Goal: Transaction & Acquisition: Purchase product/service

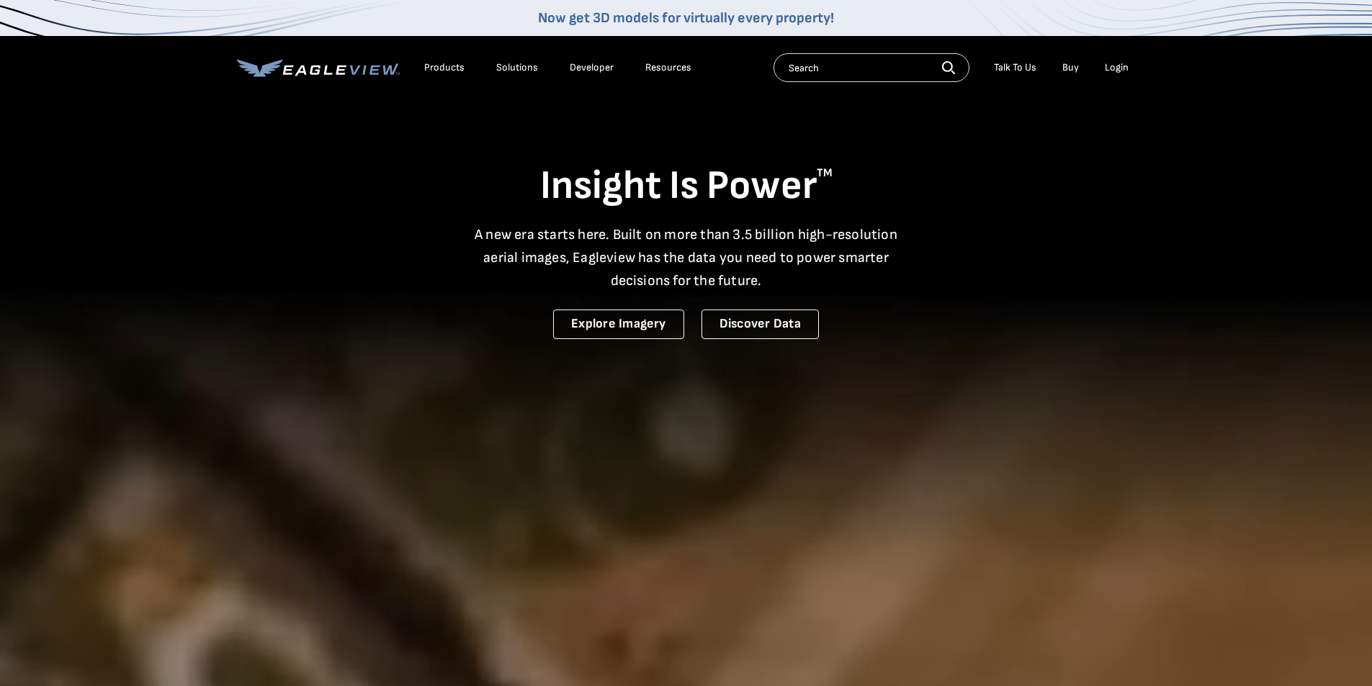
click at [1117, 66] on div "Login" at bounding box center [1117, 67] width 24 height 13
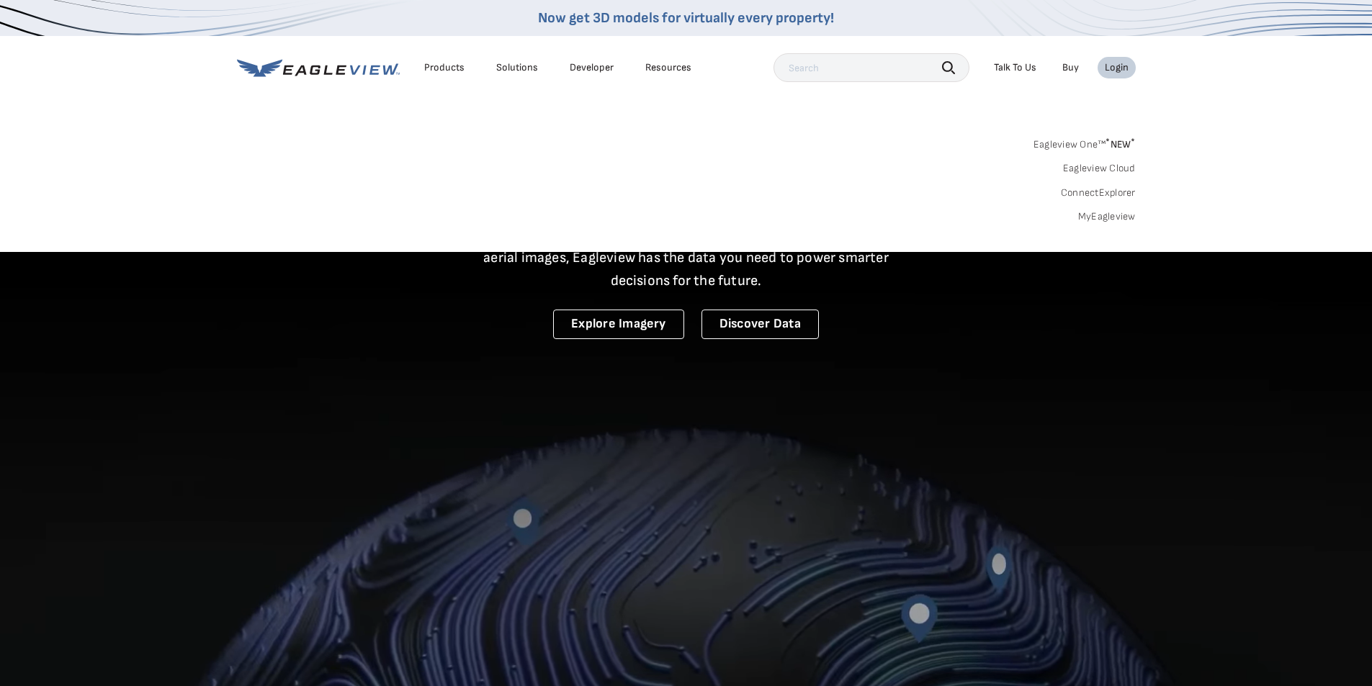
click at [1103, 217] on link "MyEagleview" at bounding box center [1107, 216] width 58 height 13
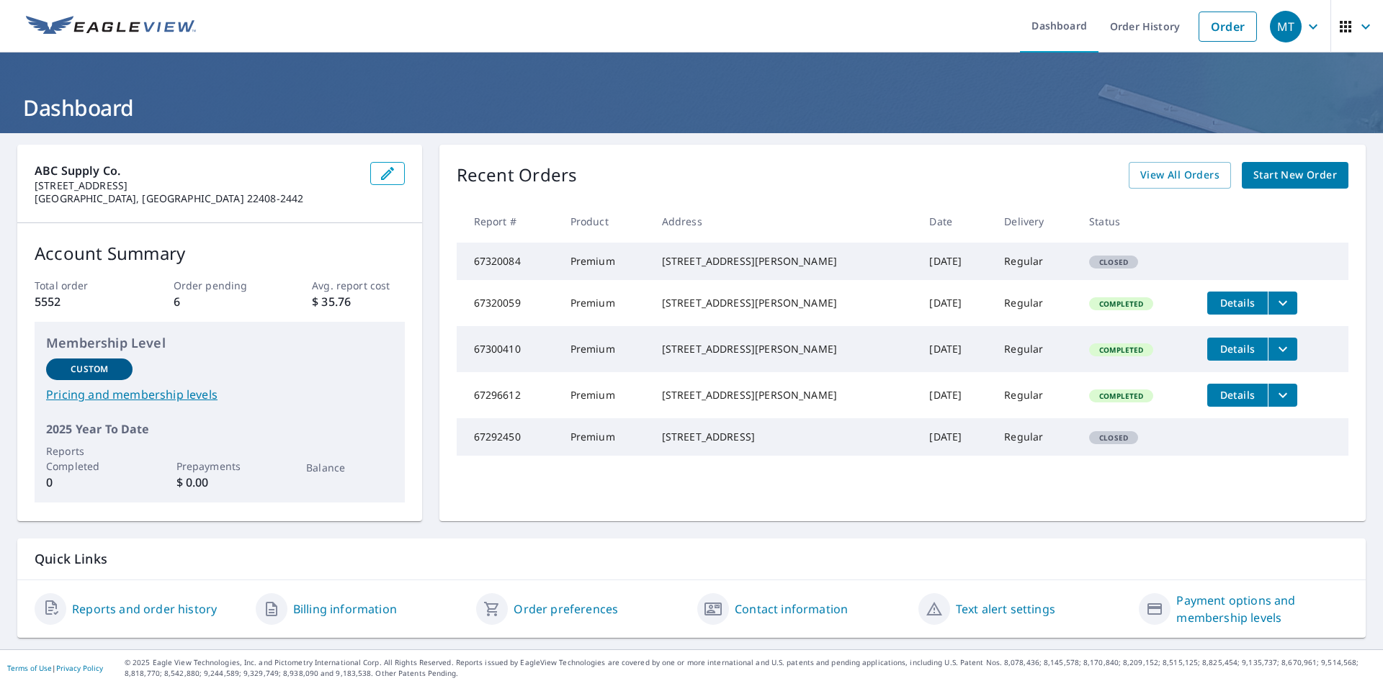
click at [1315, 167] on span "Start New Order" at bounding box center [1295, 175] width 84 height 18
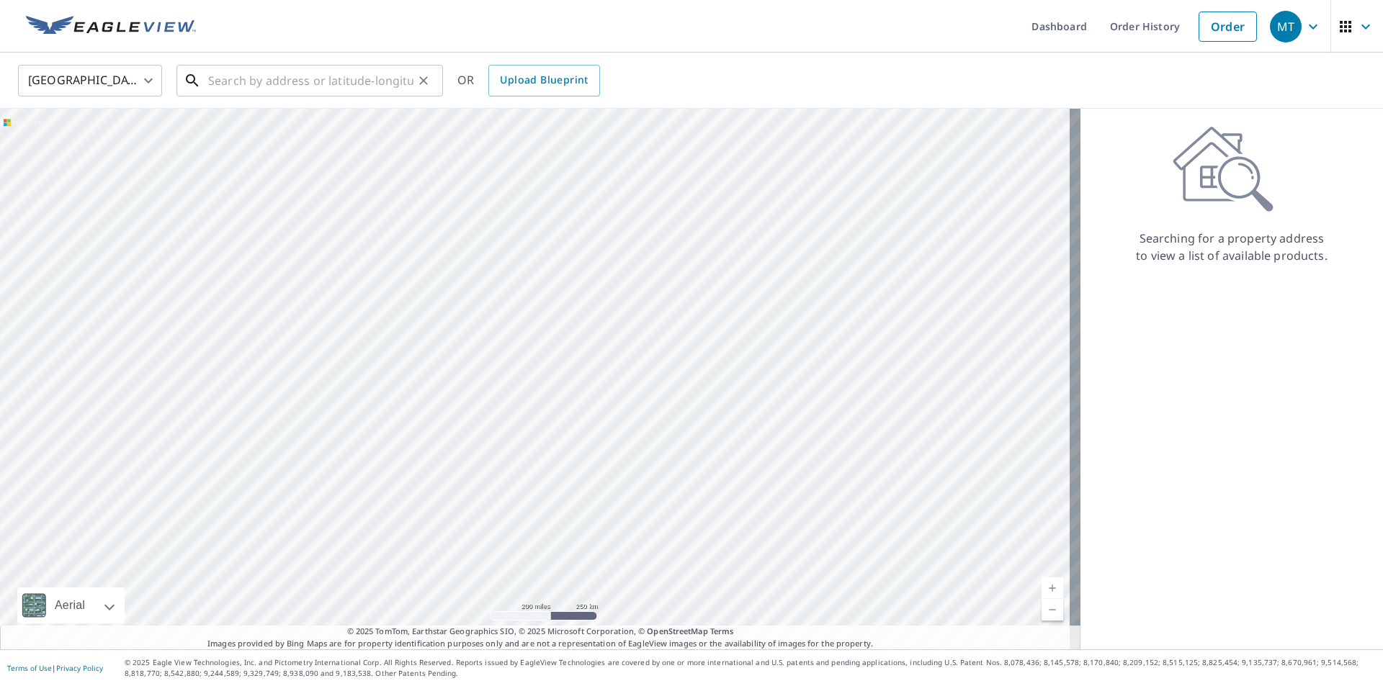
click at [242, 84] on input "text" at bounding box center [310, 80] width 205 height 40
paste input "29 Ivy Spring Ln"
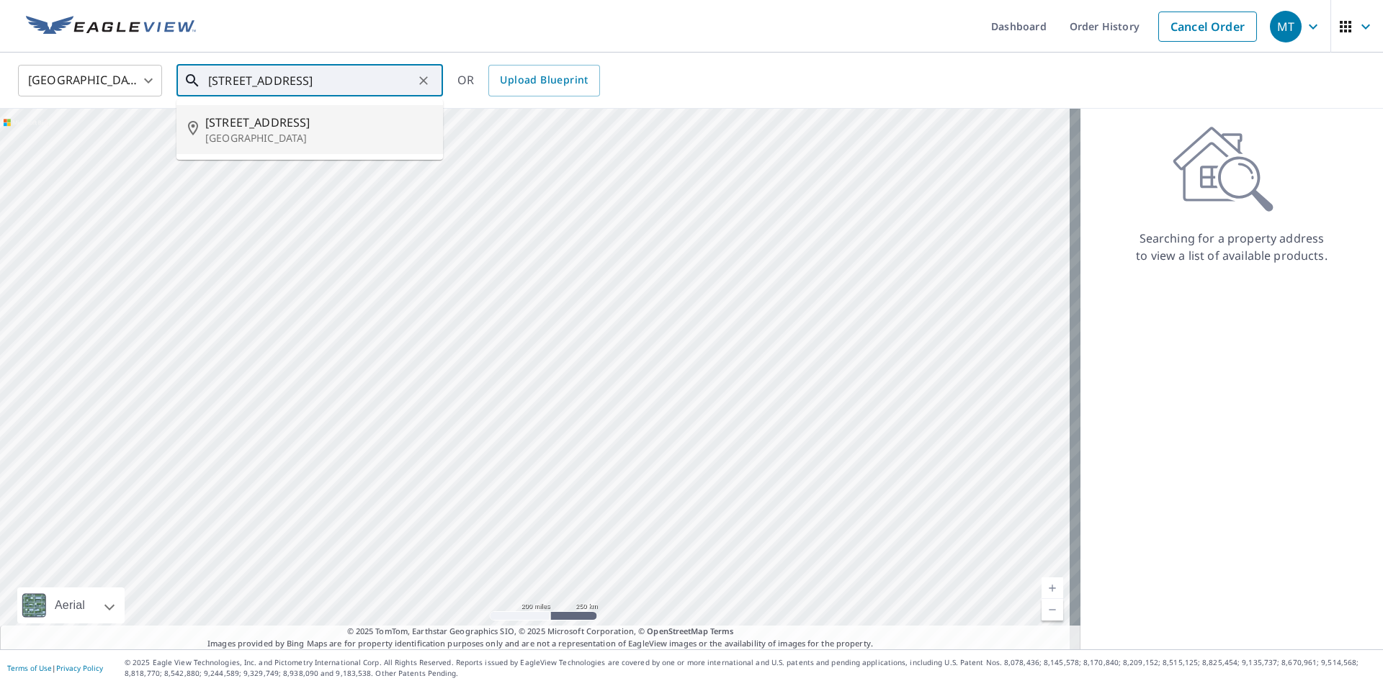
click at [257, 136] on p "Fredericksburg, VA 22406" at bounding box center [318, 138] width 226 height 14
type input "29 Ivy Spring Ln Fredericksburg, VA 22406"
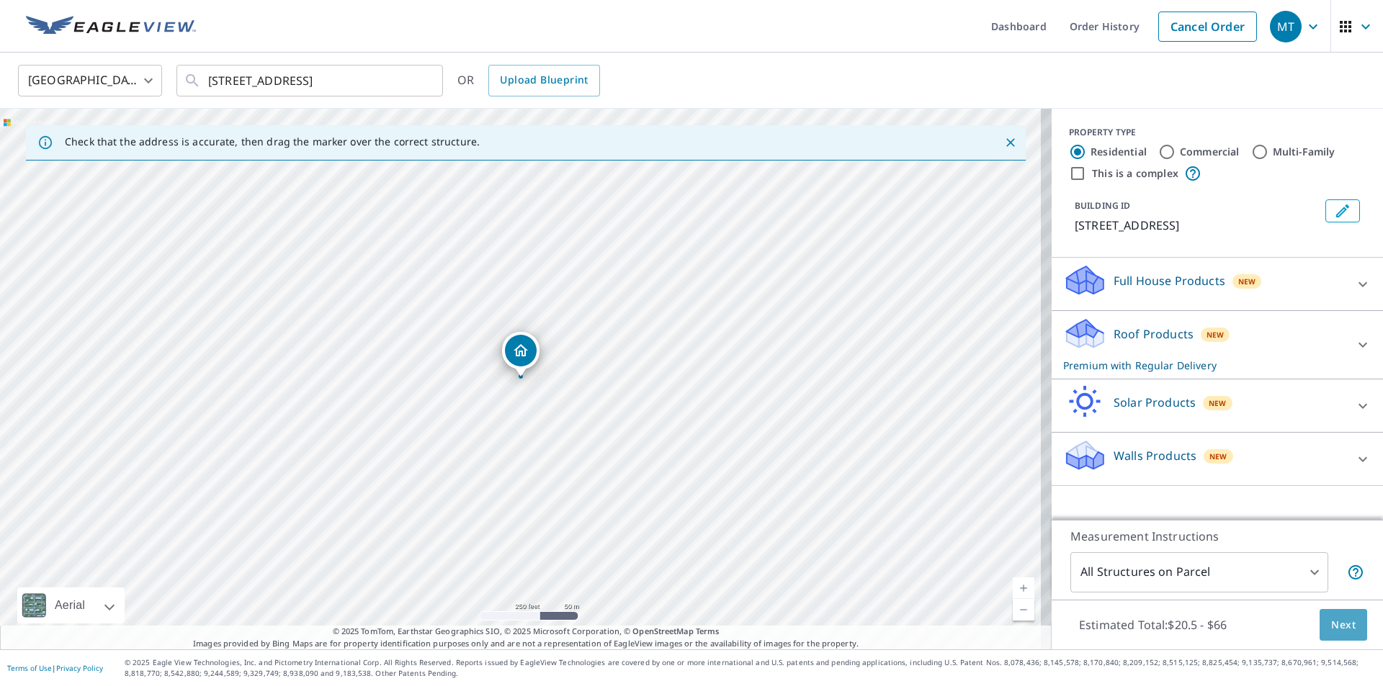
click at [1337, 629] on span "Next" at bounding box center [1343, 625] width 24 height 18
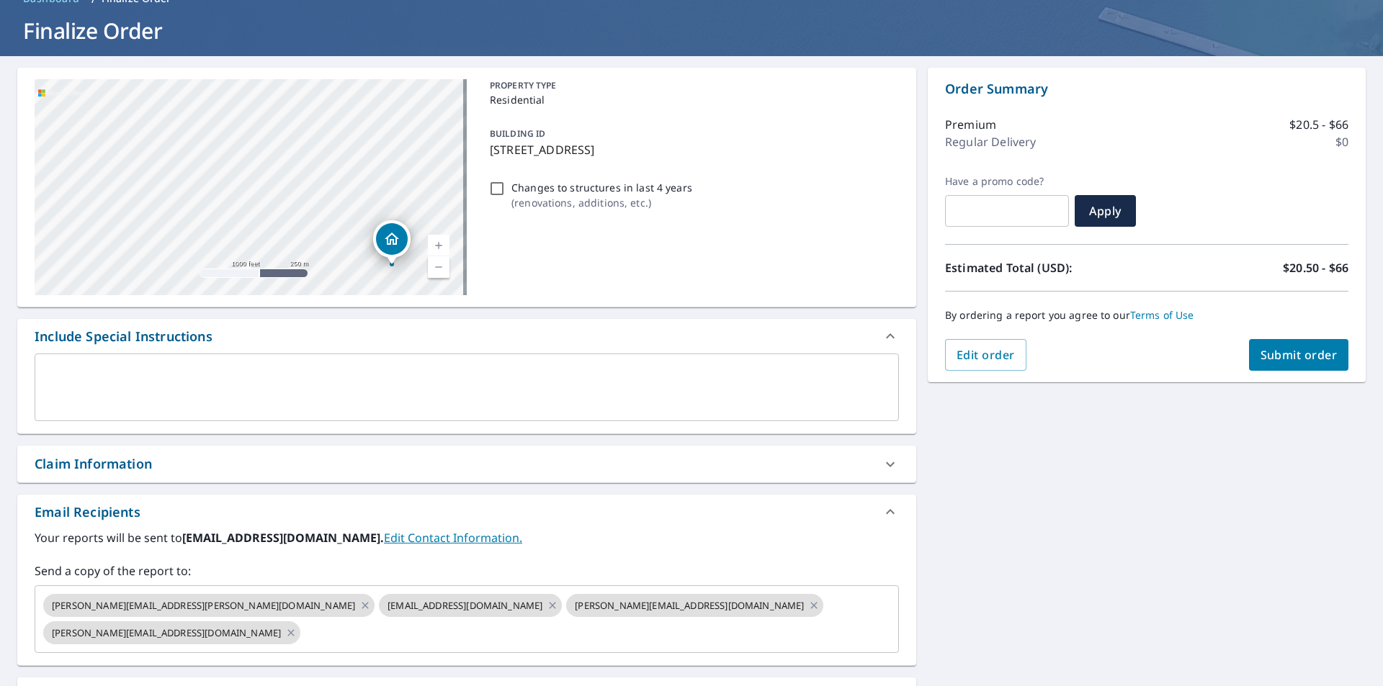
scroll to position [144, 0]
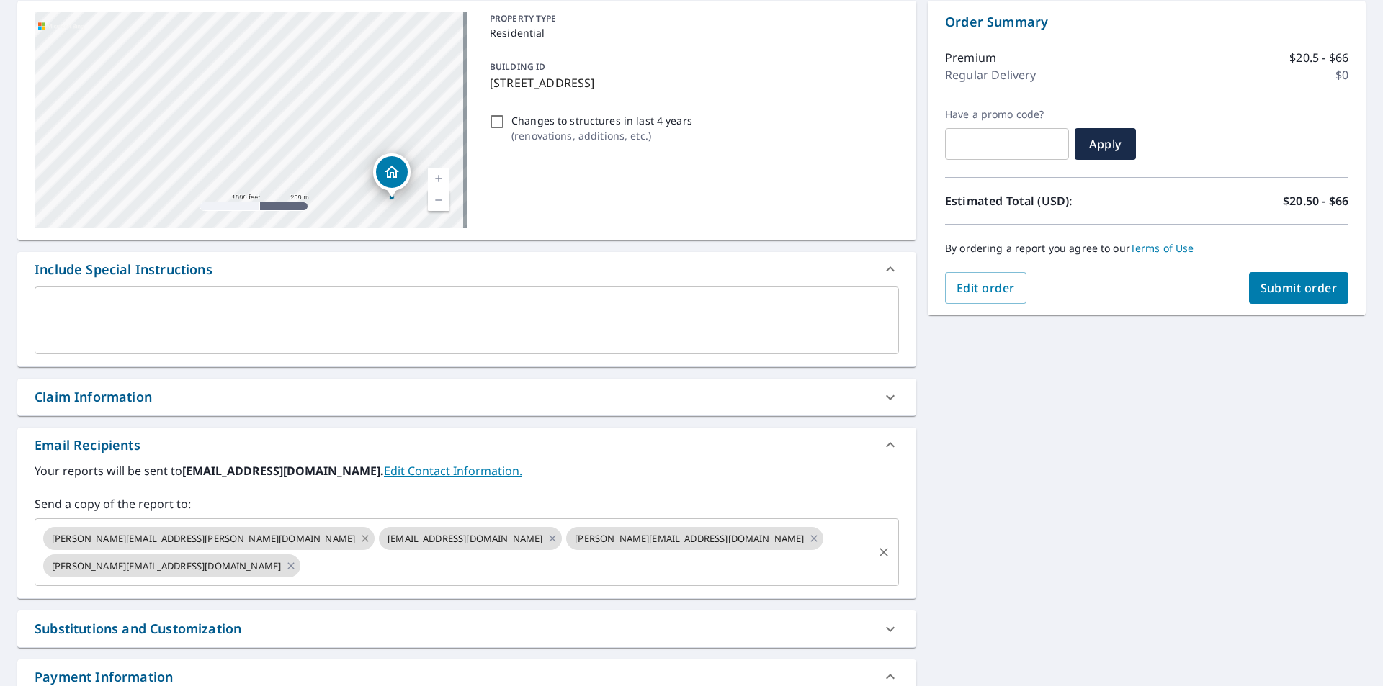
click at [362, 539] on icon at bounding box center [365, 538] width 6 height 6
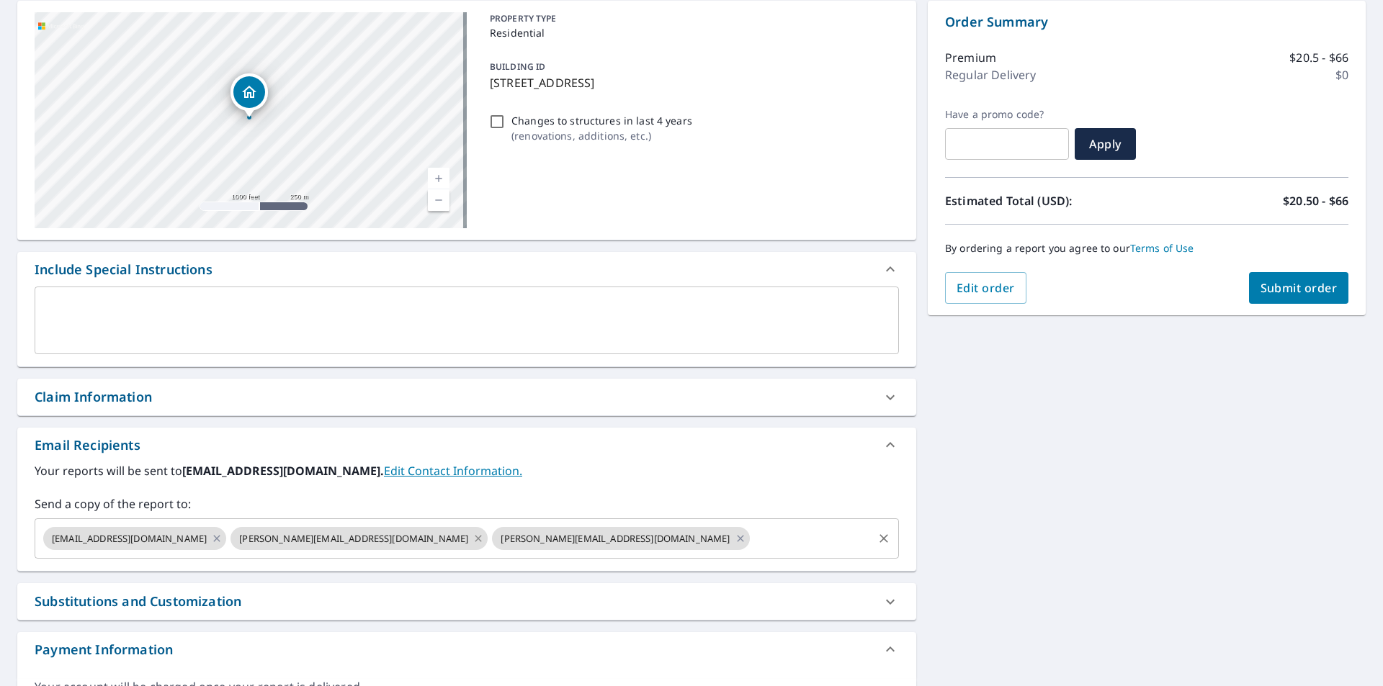
click at [472, 540] on icon at bounding box center [478, 539] width 12 height 16
click at [475, 542] on icon at bounding box center [478, 538] width 6 height 6
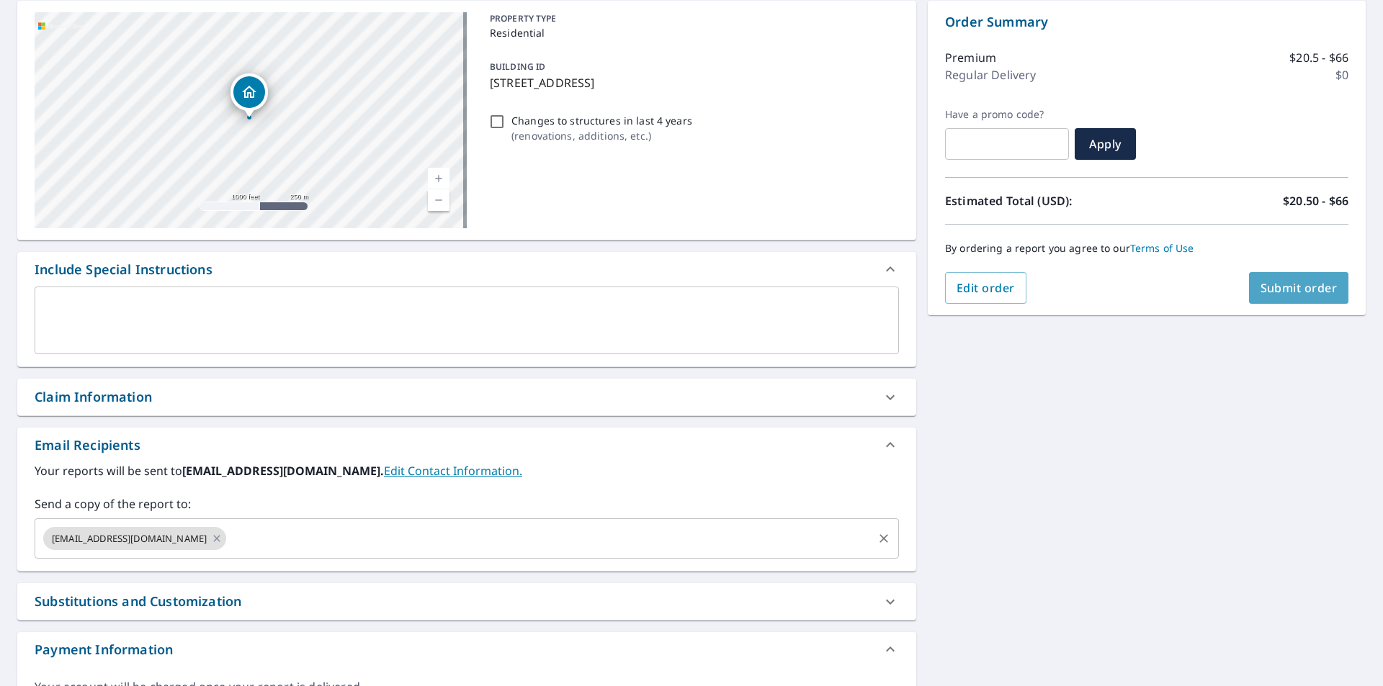
click at [1267, 282] on span "Submit order" at bounding box center [1298, 288] width 77 height 16
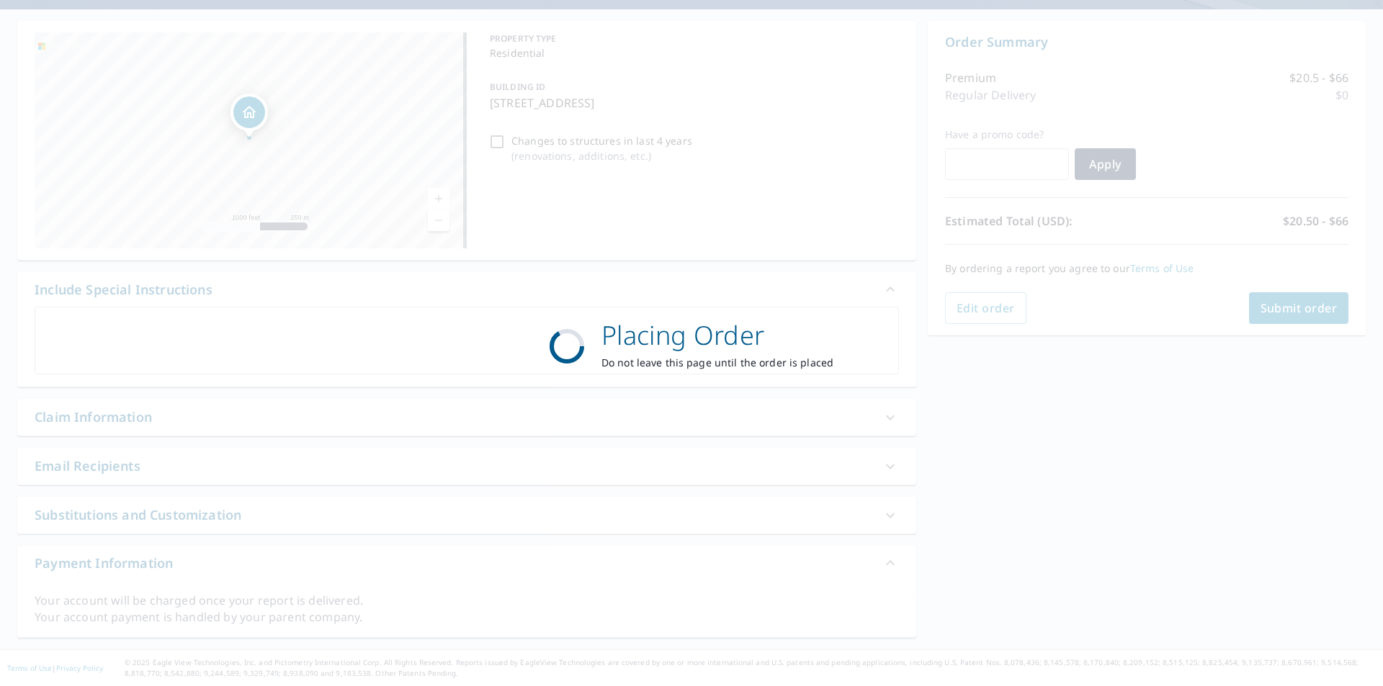
scroll to position [124, 0]
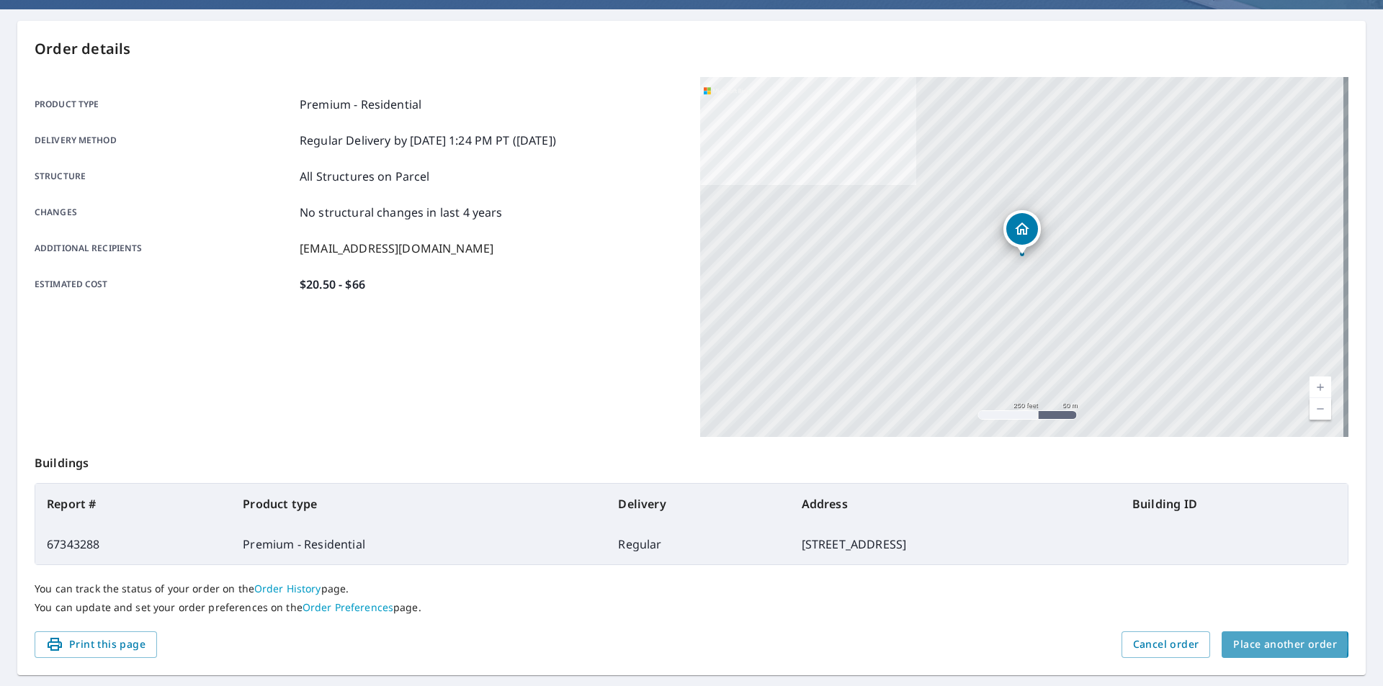
click at [1253, 645] on span "Place another order" at bounding box center [1285, 645] width 104 height 18
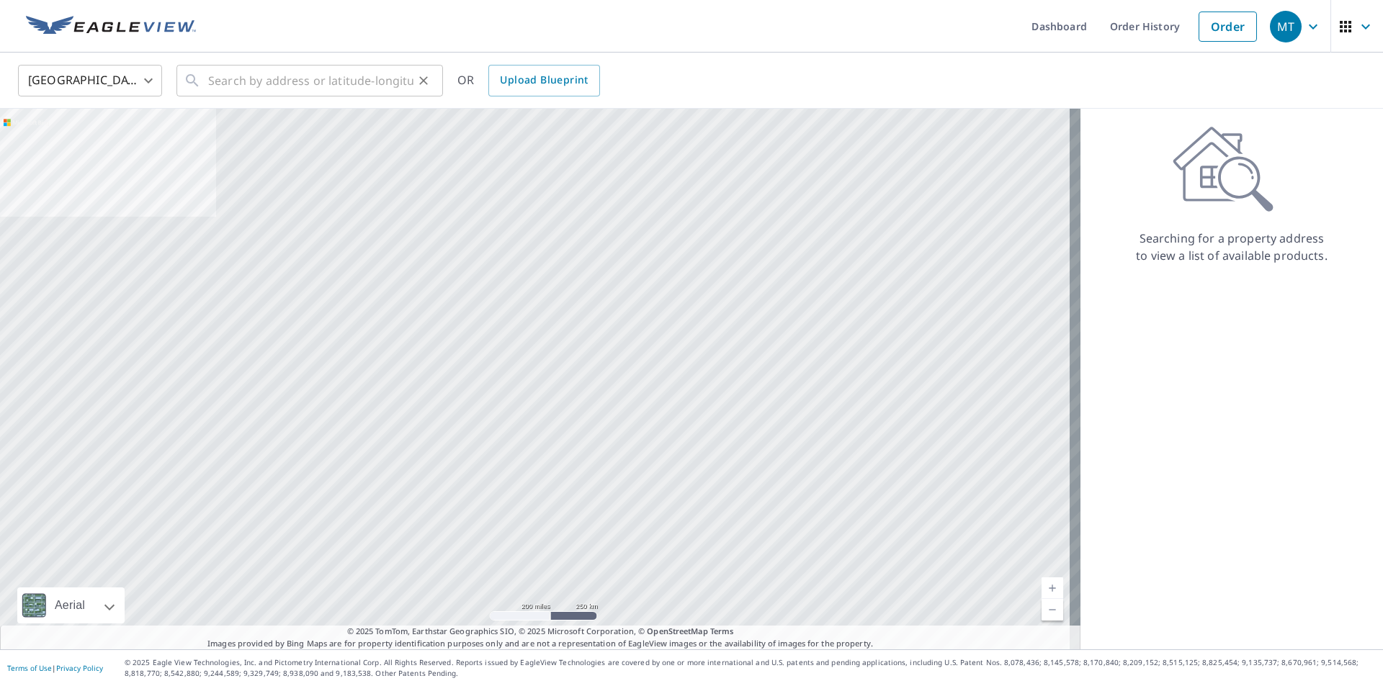
click at [205, 83] on div "​" at bounding box center [309, 81] width 266 height 32
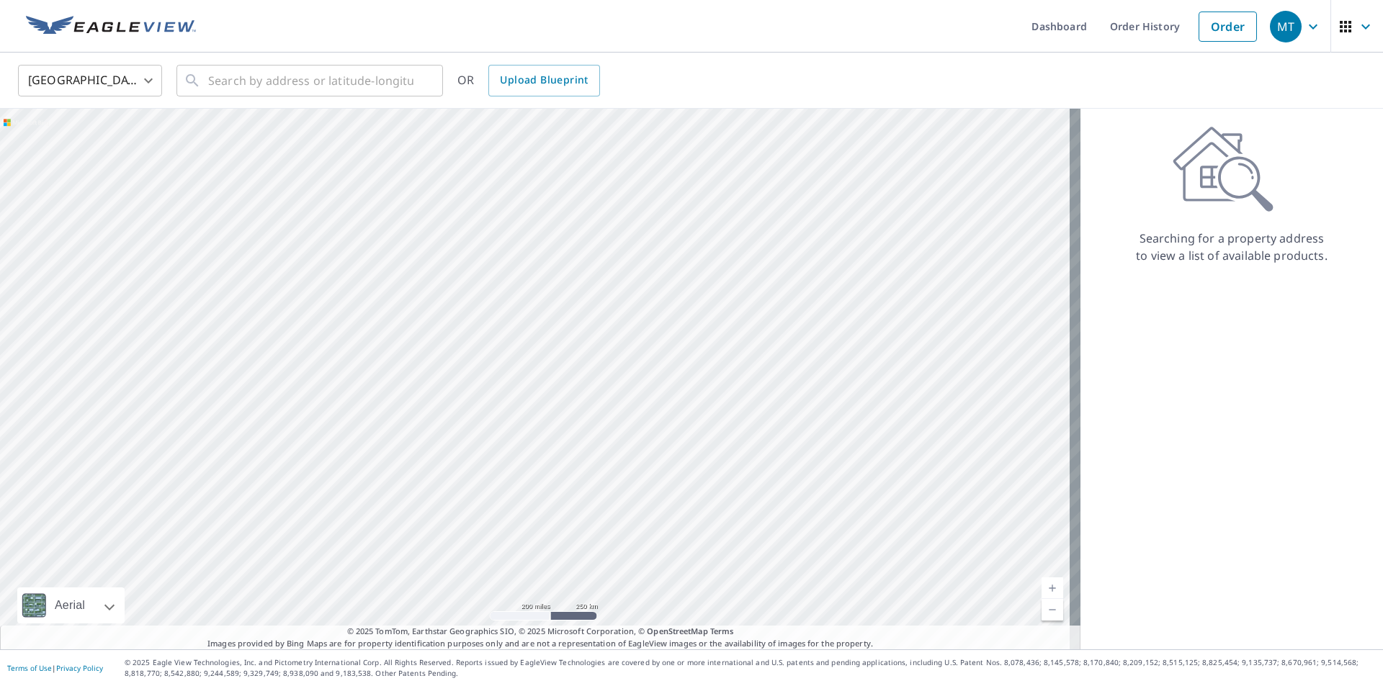
drag, startPoint x: 205, startPoint y: 83, endPoint x: 613, endPoint y: 18, distance: 412.7
click at [638, 17] on ul "Dashboard Order History Order" at bounding box center [734, 26] width 1059 height 53
click at [197, 76] on icon at bounding box center [192, 80] width 17 height 17
paste input "91 Hidden Lake Dr"
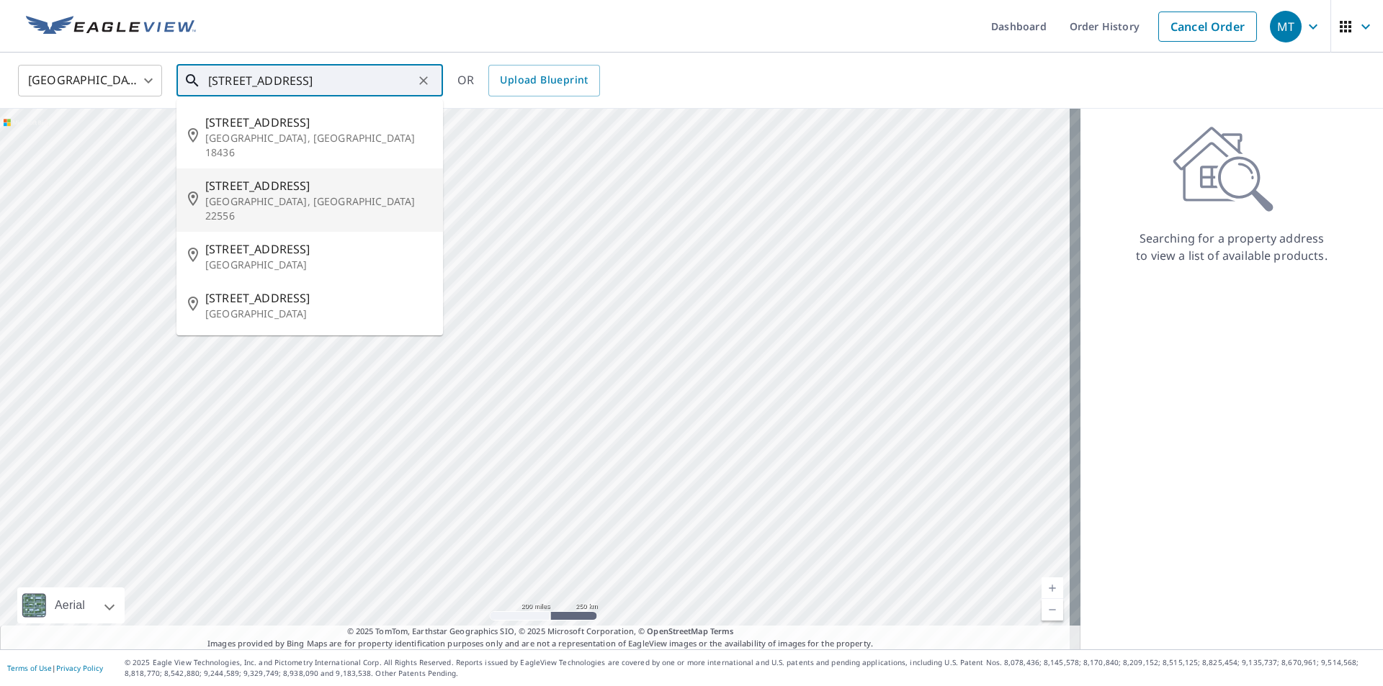
click at [234, 194] on p "Stafford, VA 22556" at bounding box center [318, 208] width 226 height 29
type input "91 Hidden Lake Dr Stafford, VA 22556"
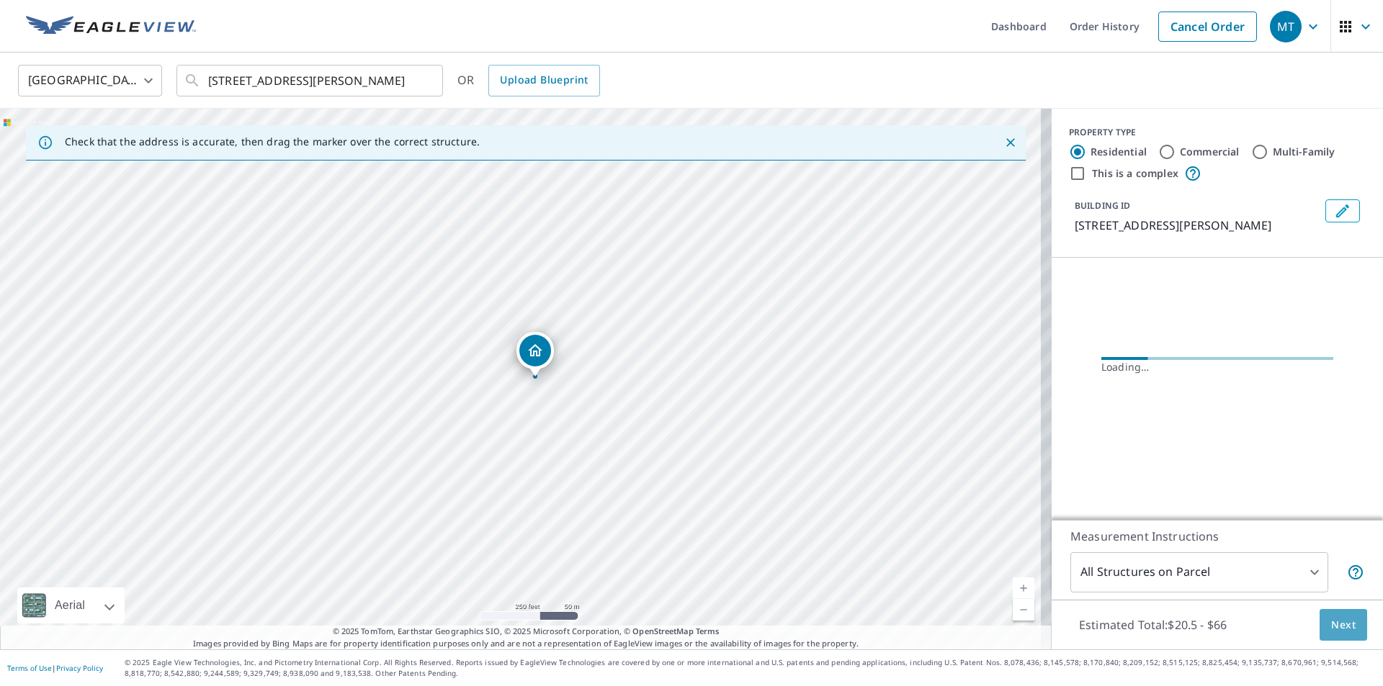
click at [1331, 625] on span "Next" at bounding box center [1343, 625] width 24 height 18
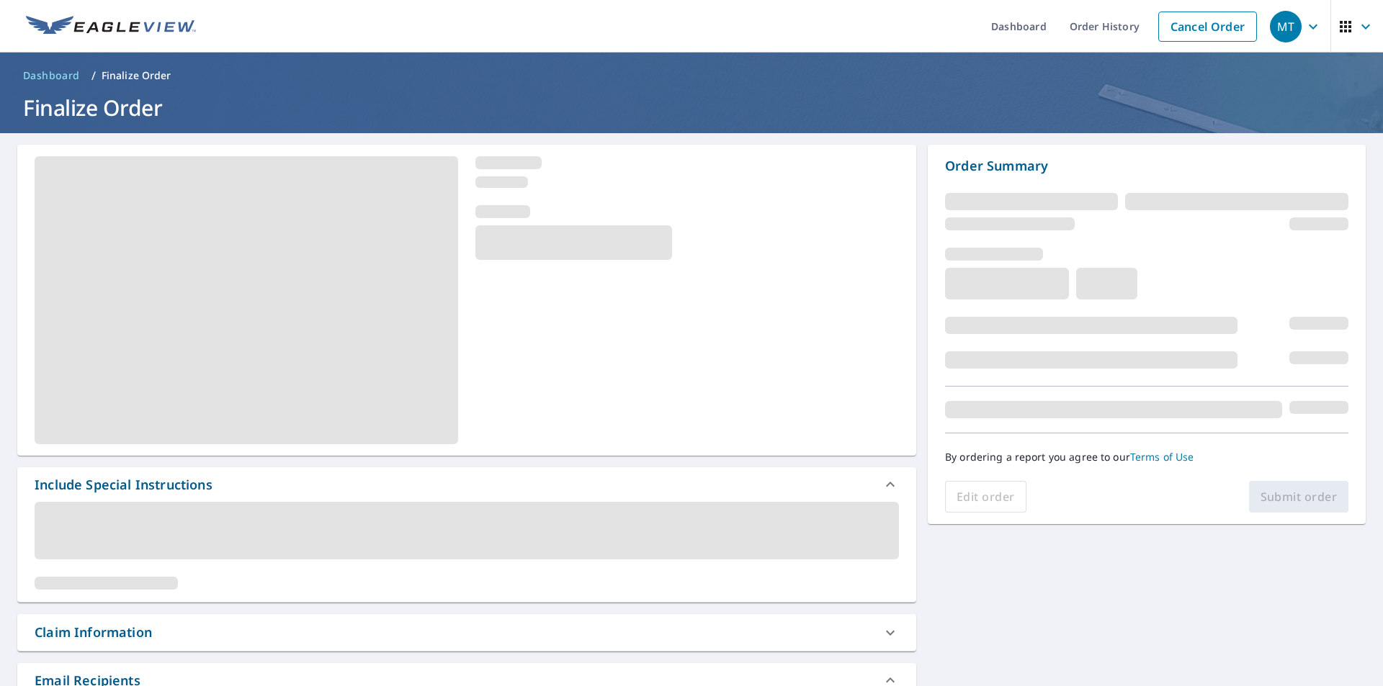
scroll to position [72, 0]
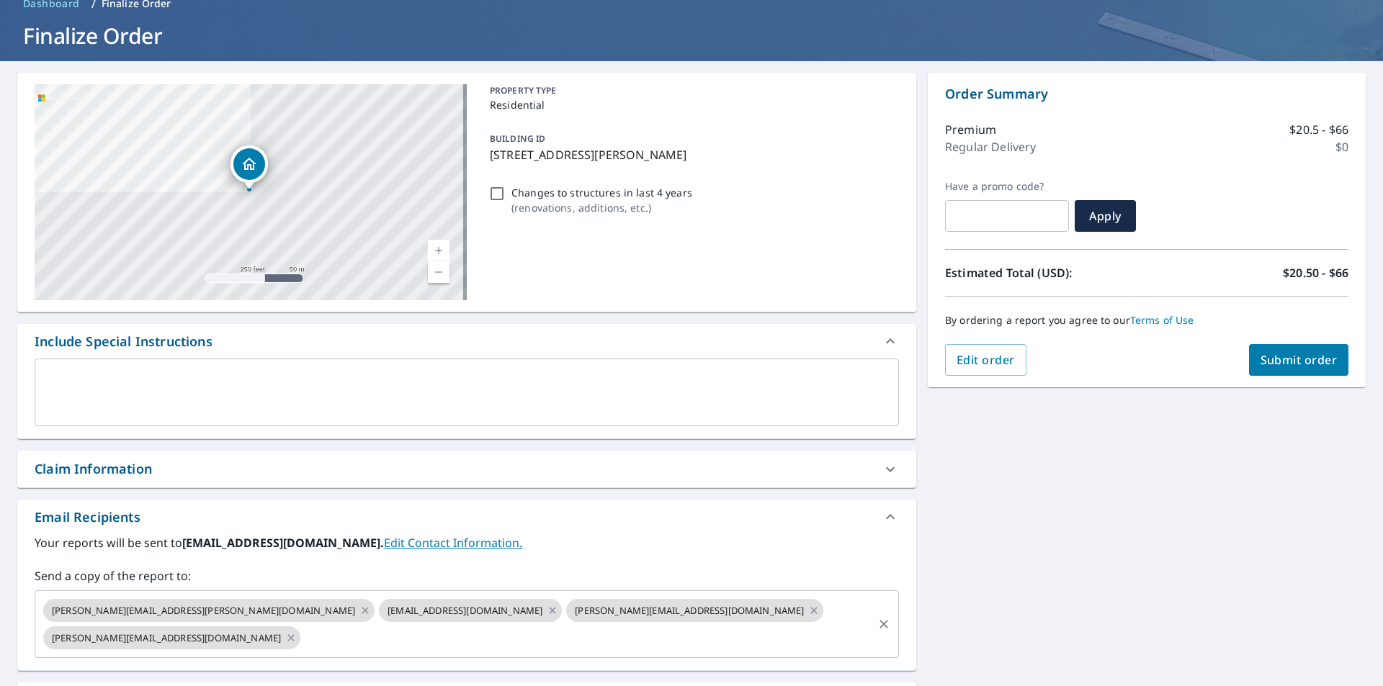
click at [359, 611] on icon at bounding box center [365, 611] width 12 height 16
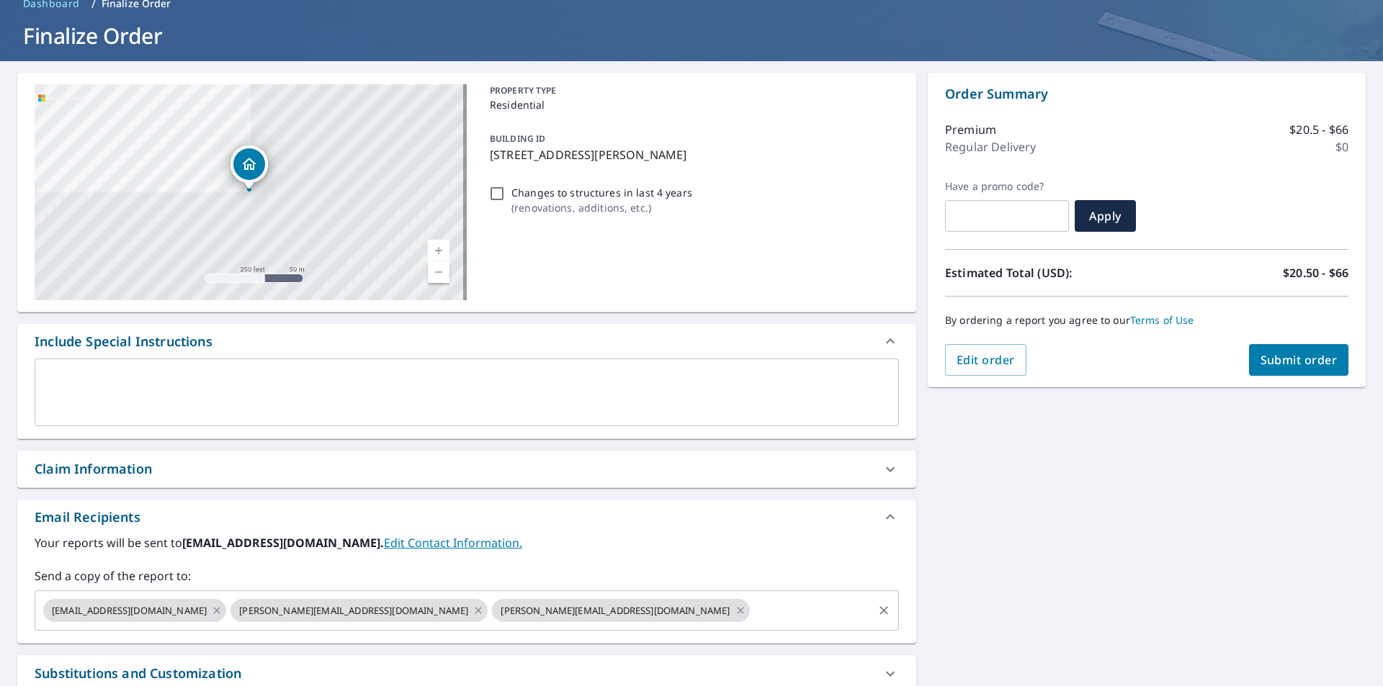
click at [475, 610] on icon at bounding box center [478, 610] width 6 height 6
click at [475, 613] on icon at bounding box center [478, 610] width 6 height 6
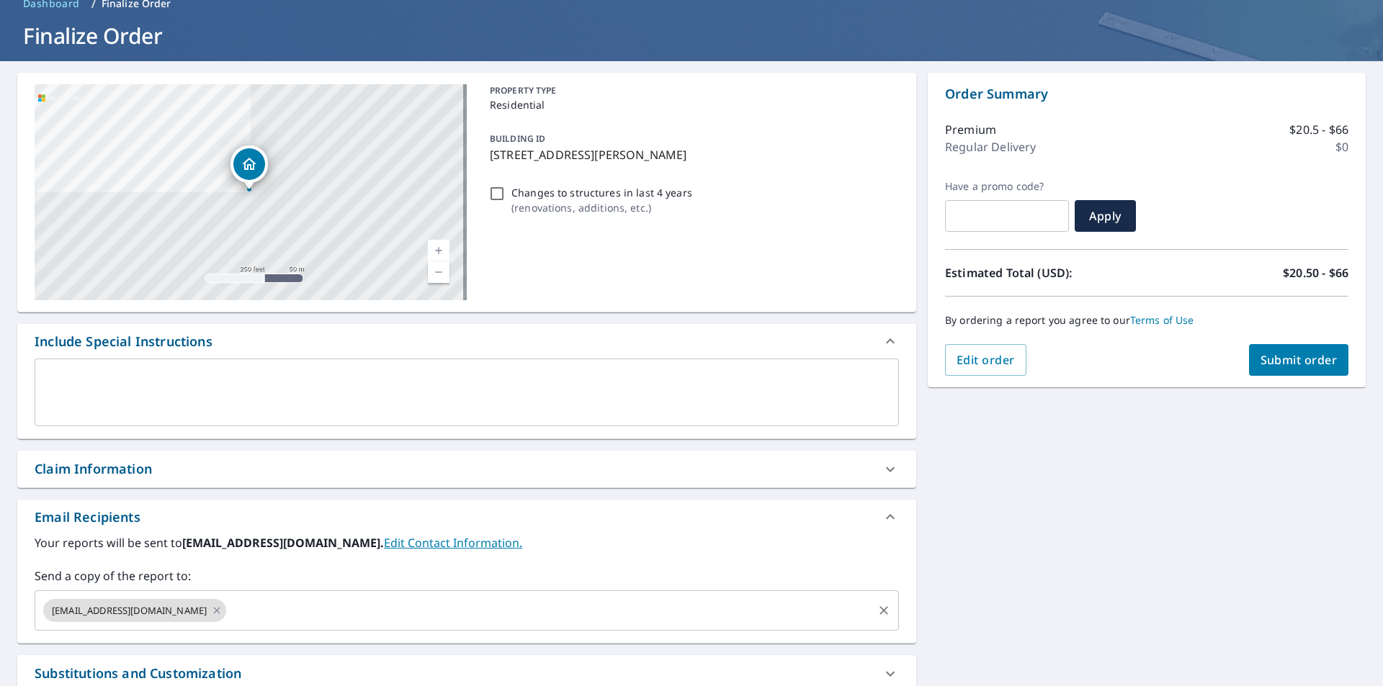
click at [1293, 359] on span "Submit order" at bounding box center [1298, 360] width 77 height 16
